Goal: Find specific page/section: Find specific page/section

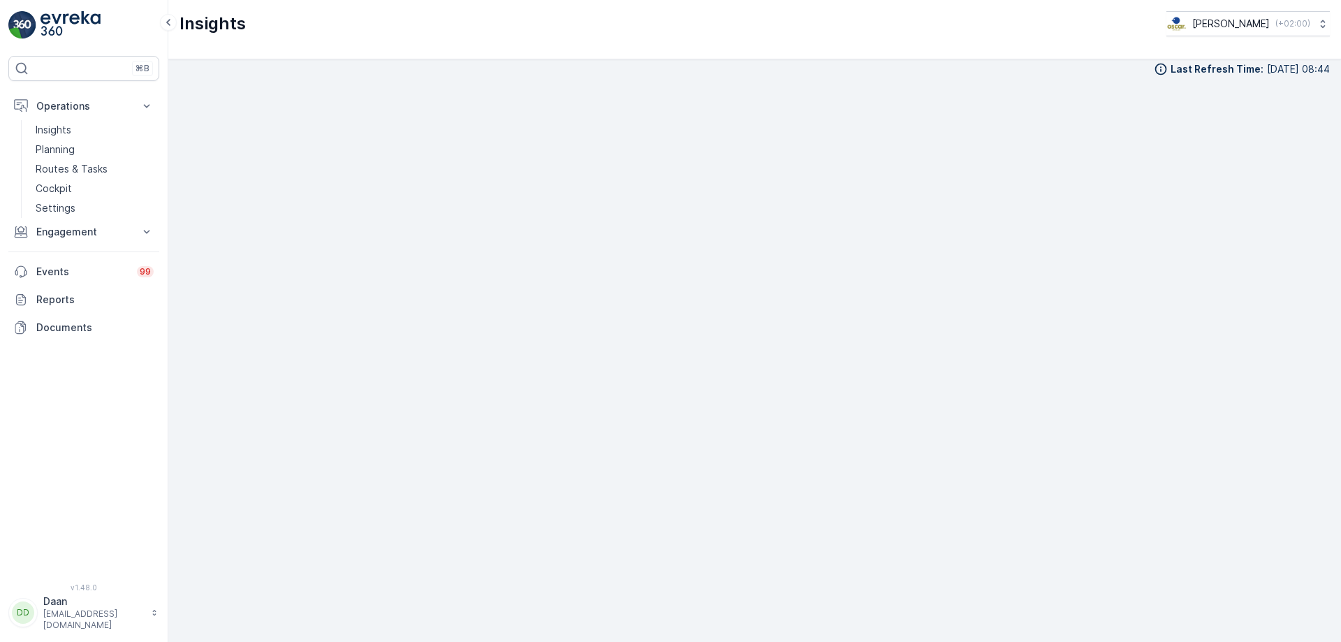
scroll to position [16, 0]
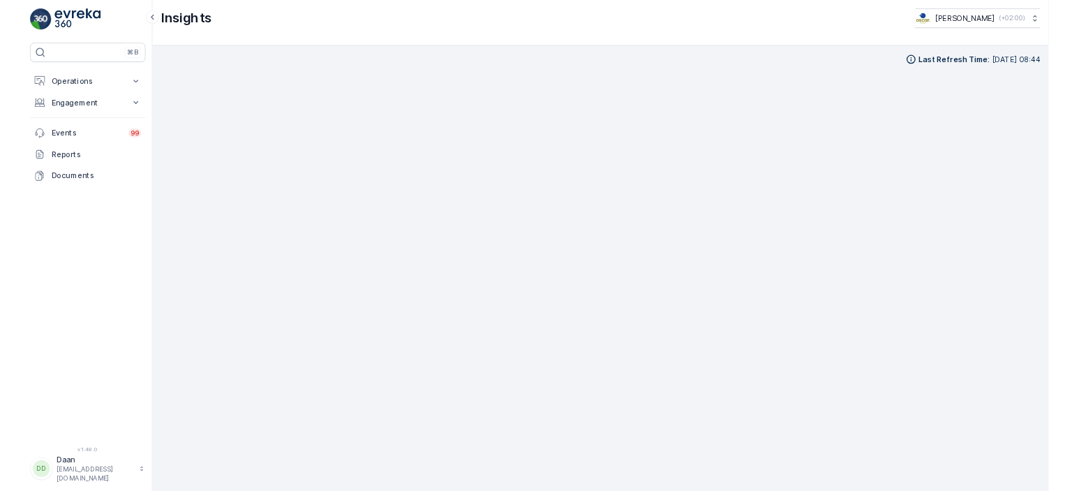
scroll to position [14, 0]
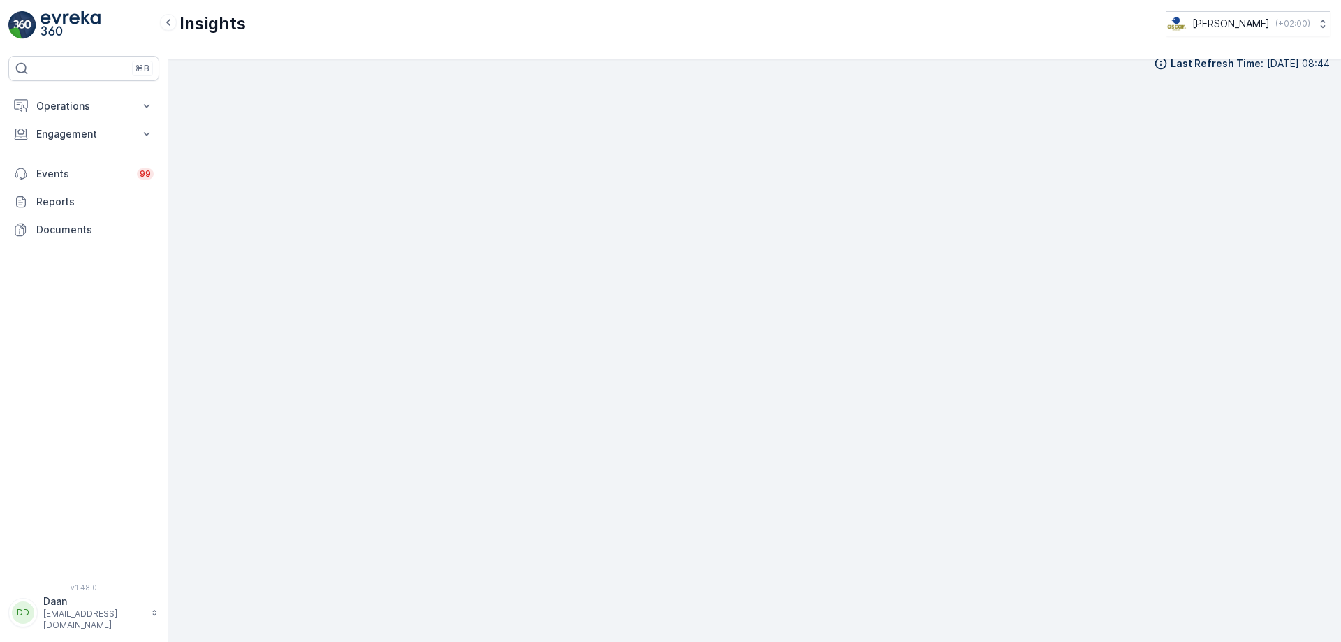
click at [749, 73] on div "Last Refresh Time : [DATE] 08:44" at bounding box center [754, 337] width 1150 height 560
click at [82, 27] on img at bounding box center [70, 25] width 60 height 28
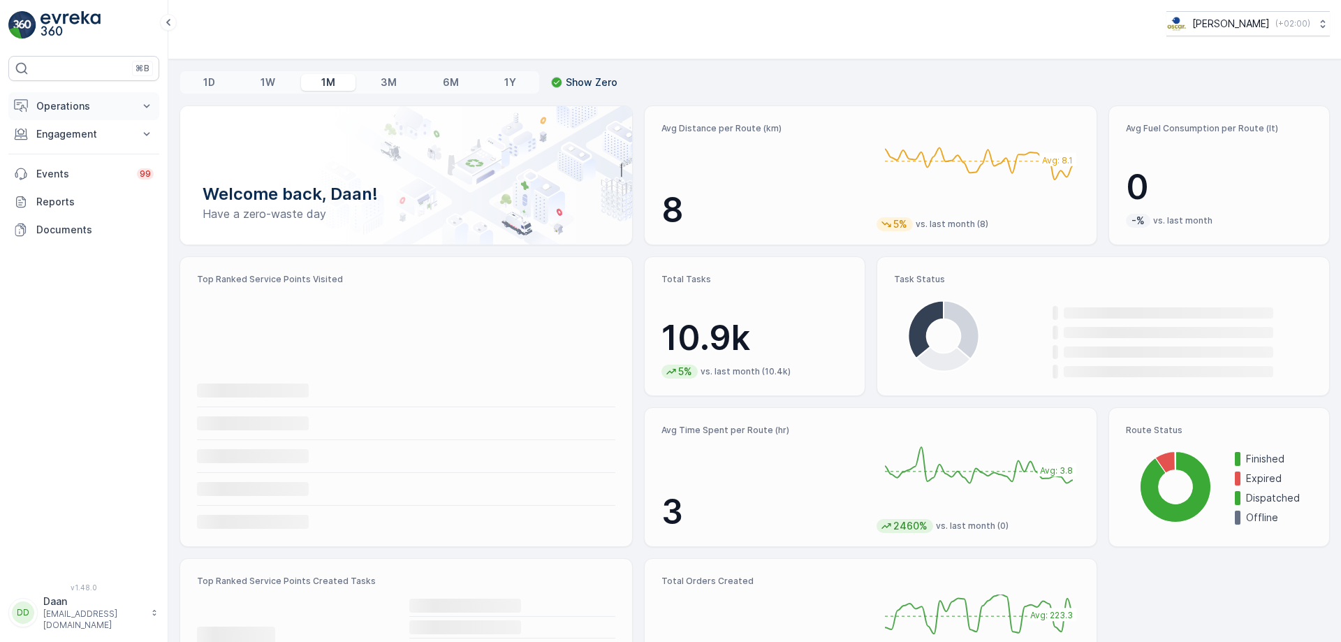
click at [96, 101] on p "Operations" at bounding box center [83, 106] width 95 height 14
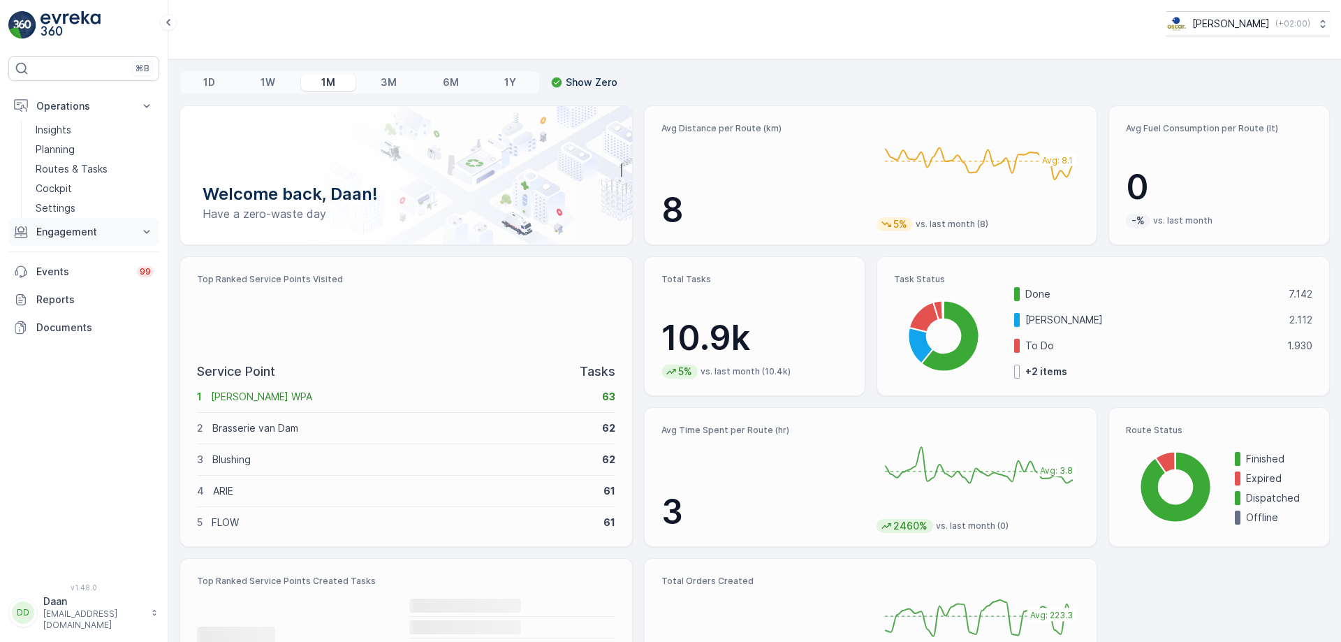
click at [112, 228] on p "Engagement" at bounding box center [83, 232] width 95 height 14
